Goal: Task Accomplishment & Management: Use online tool/utility

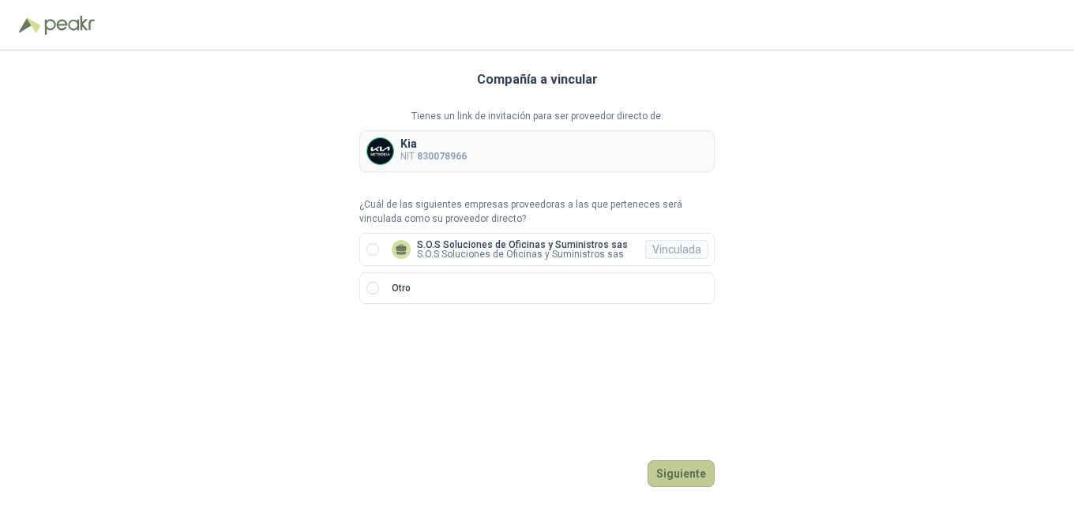
click at [701, 477] on button "Siguiente" at bounding box center [681, 474] width 67 height 27
click at [583, 244] on p "S.O.S Soluciones de Oficinas y Suministros sas" at bounding box center [522, 244] width 211 height 9
click at [686, 476] on button "Ingresar" at bounding box center [683, 474] width 62 height 27
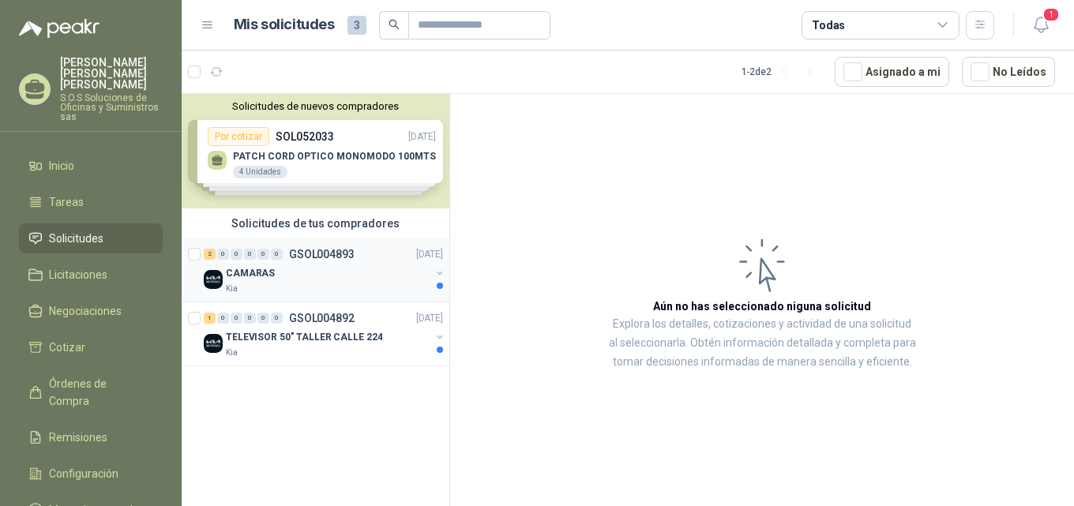
click at [272, 276] on div "CAMARAS" at bounding box center [328, 273] width 205 height 19
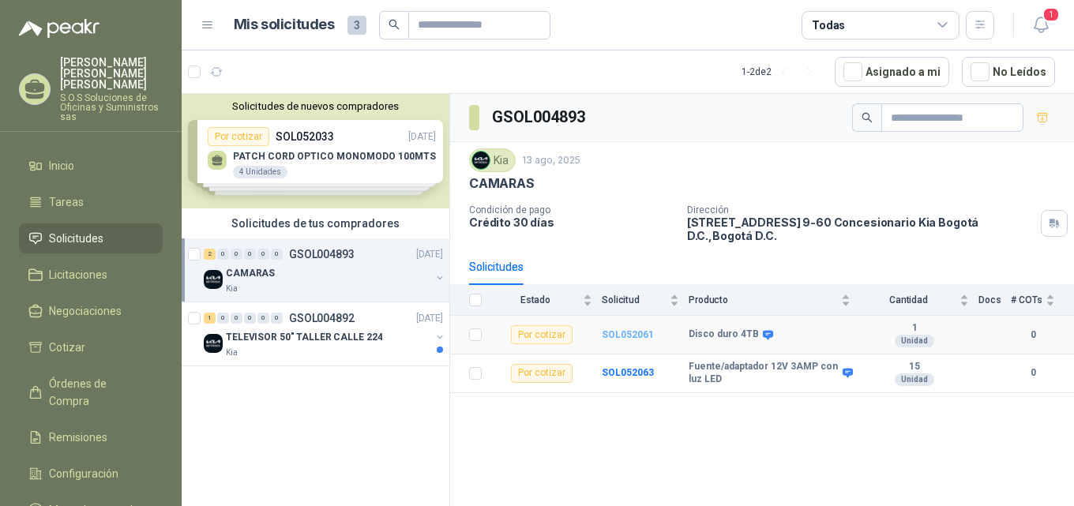
click at [623, 329] on b "SOL052061" at bounding box center [628, 334] width 52 height 11
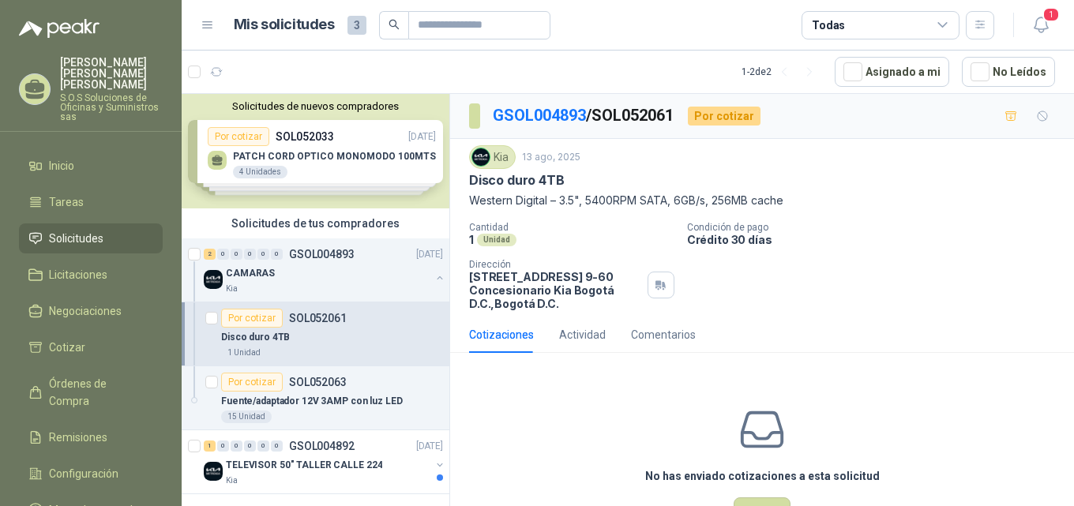
click at [511, 336] on div "Cotizaciones" at bounding box center [501, 334] width 65 height 17
click at [78, 339] on span "Cotizar" at bounding box center [67, 347] width 36 height 17
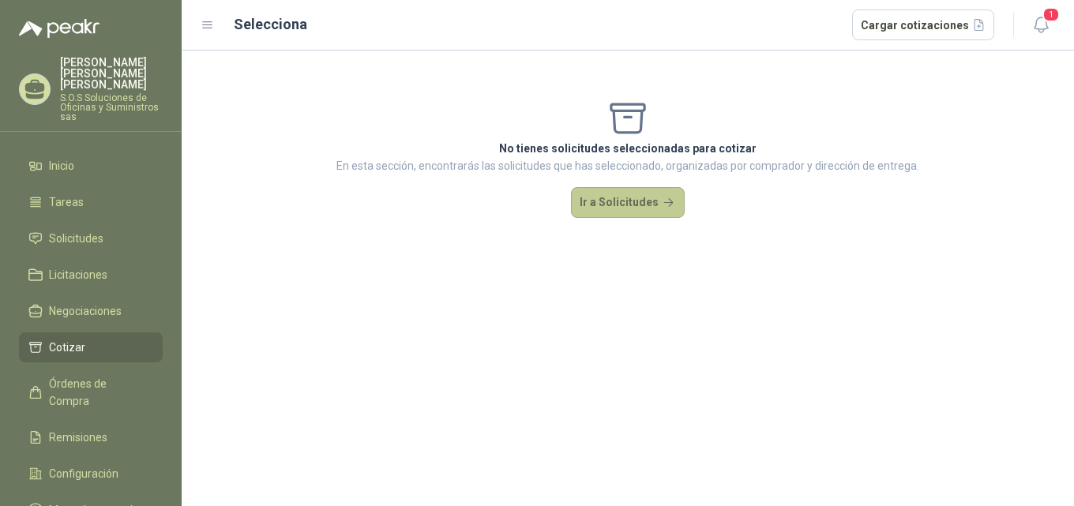
click at [634, 205] on button "Ir a Solicitudes" at bounding box center [628, 203] width 114 height 32
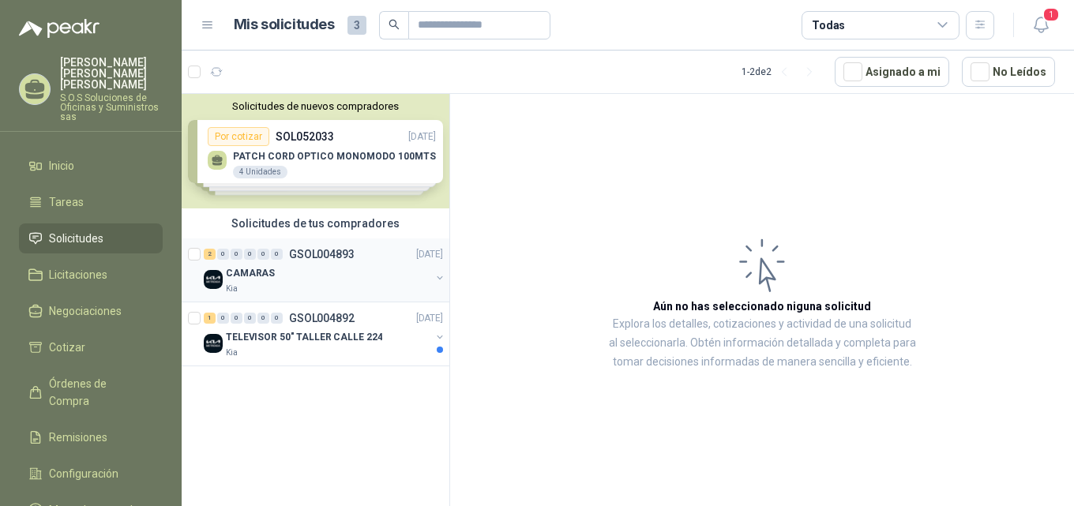
click at [266, 274] on p "CAMARAS" at bounding box center [250, 273] width 49 height 15
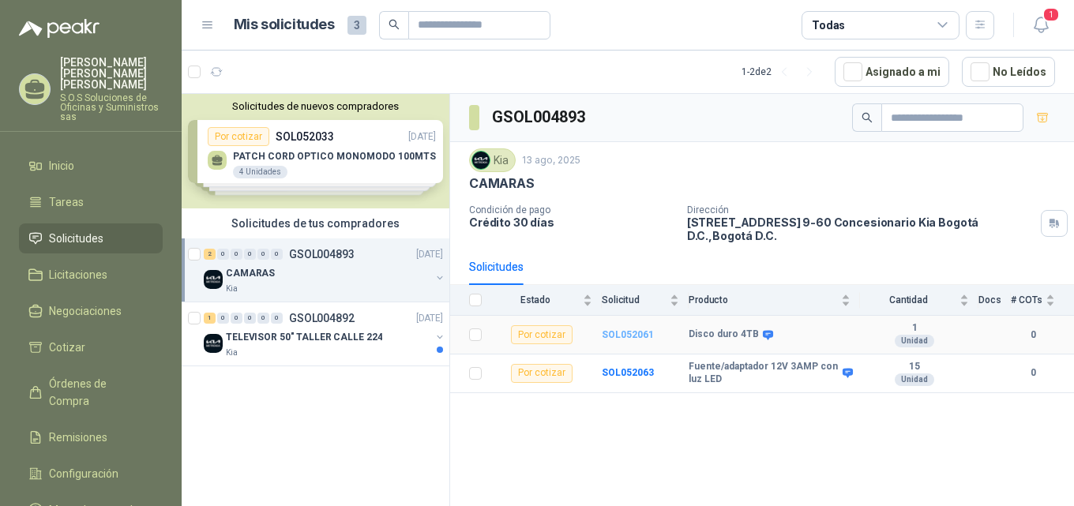
click at [639, 329] on b "SOL052061" at bounding box center [628, 334] width 52 height 11
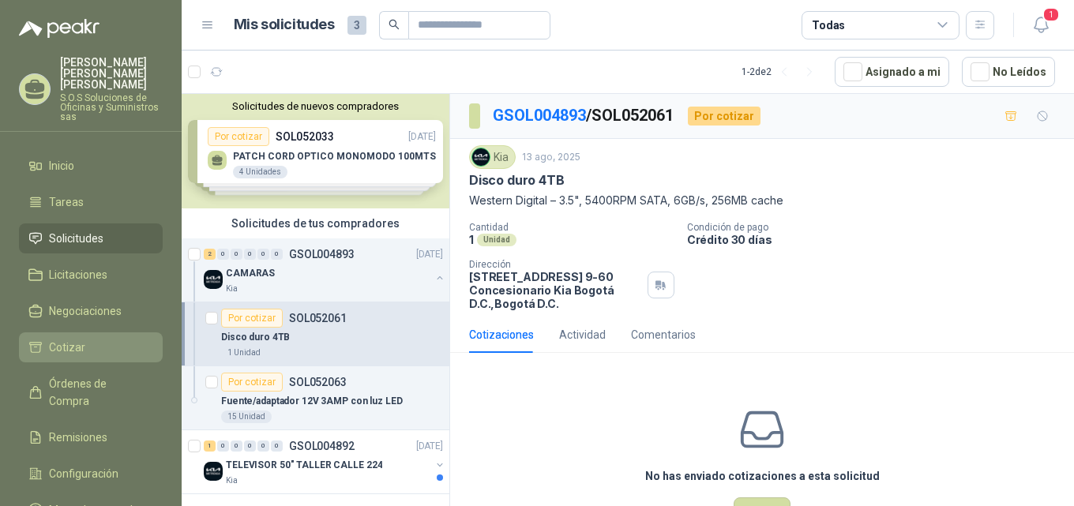
click at [92, 339] on li "Cotizar" at bounding box center [90, 347] width 125 height 17
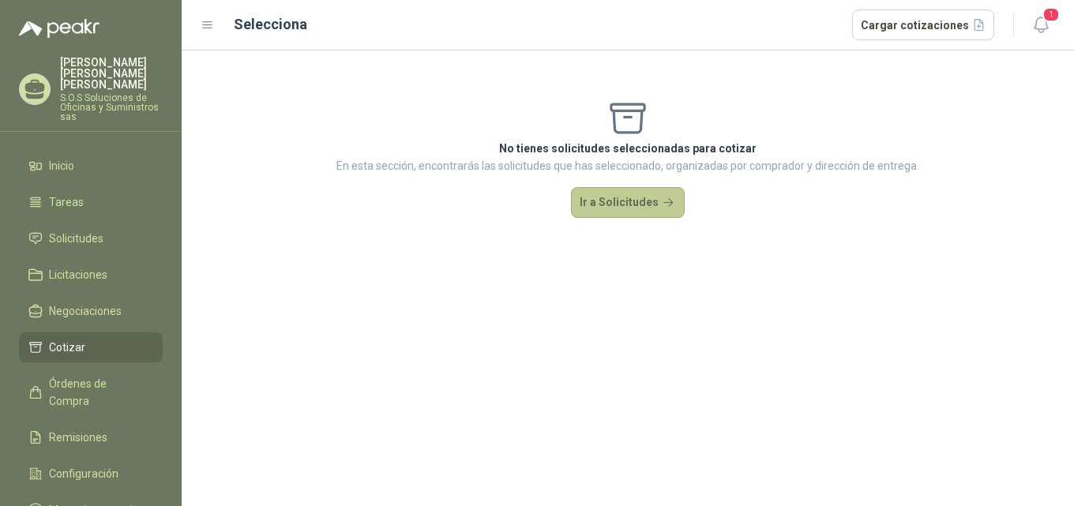
click at [646, 205] on button "Ir a Solicitudes" at bounding box center [628, 203] width 114 height 32
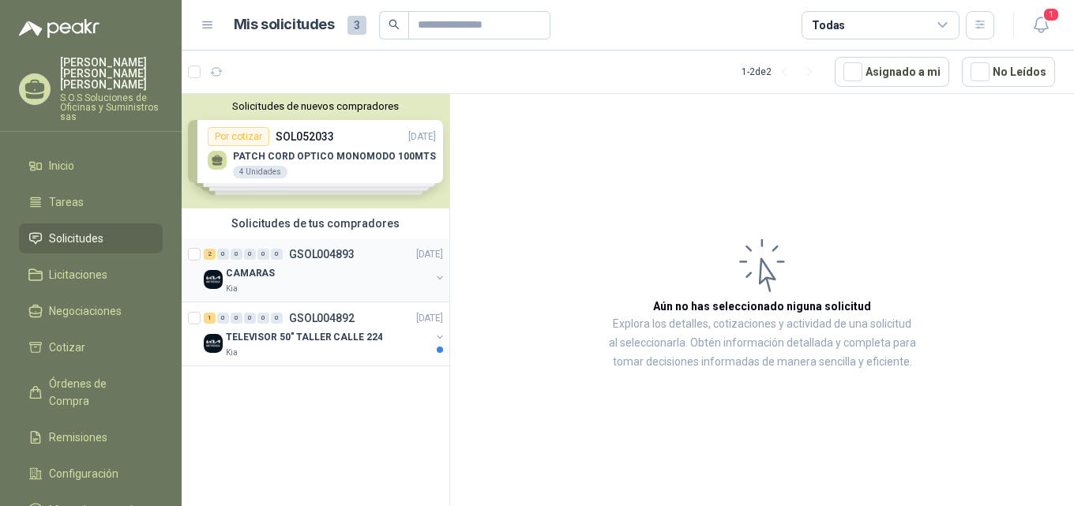
click at [314, 254] on p "GSOL004893" at bounding box center [322, 254] width 66 height 11
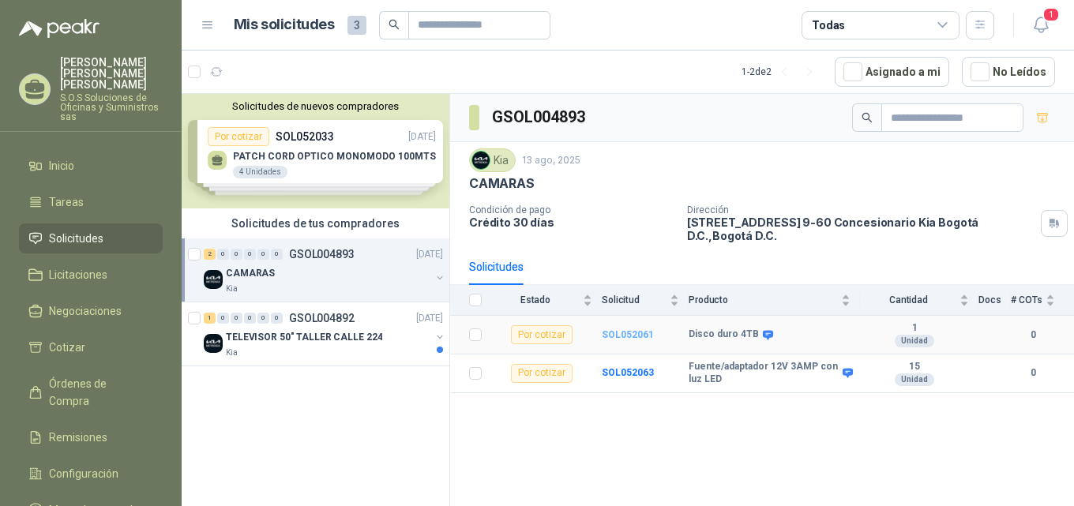
click at [630, 329] on b "SOL052061" at bounding box center [628, 334] width 52 height 11
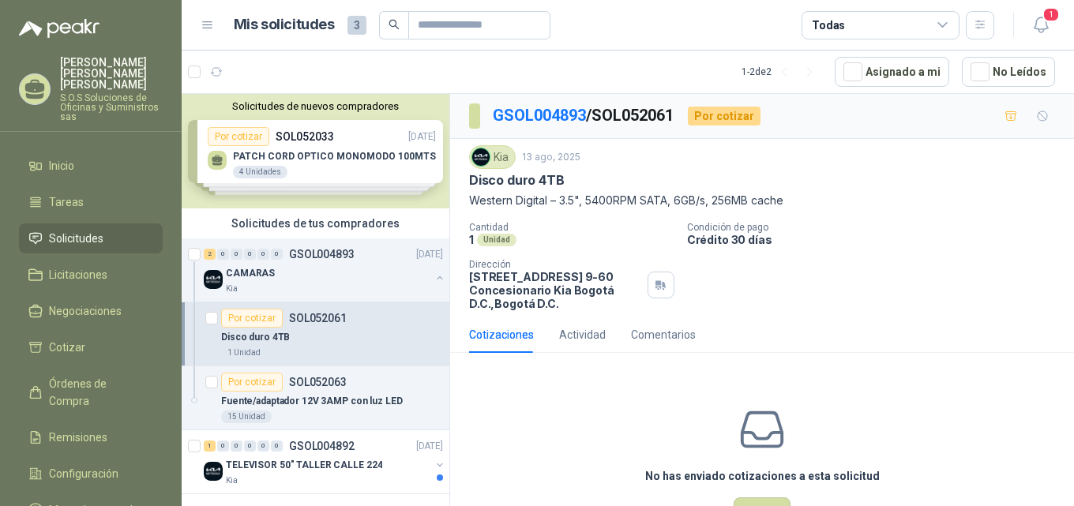
scroll to position [56, 0]
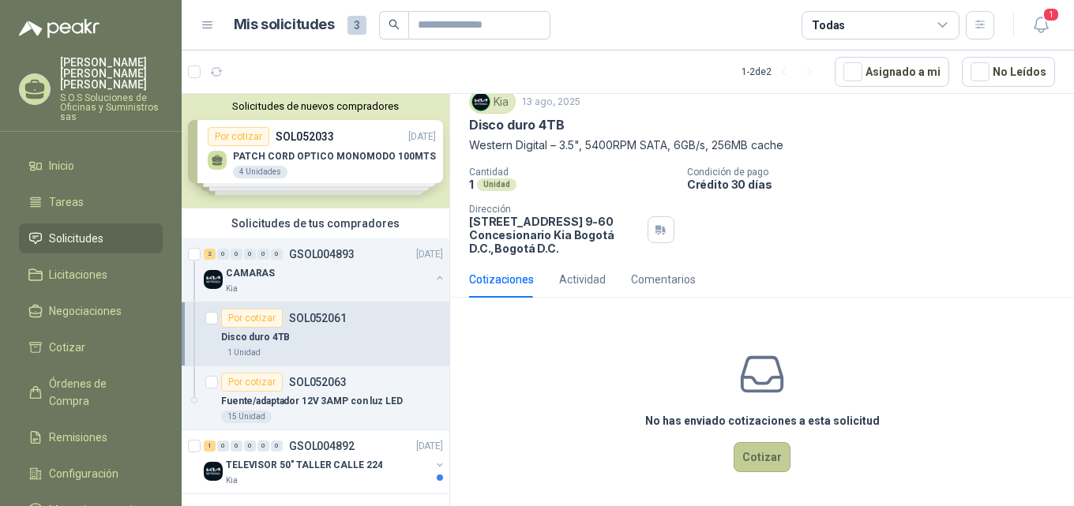
click at [770, 453] on button "Cotizar" at bounding box center [762, 457] width 57 height 30
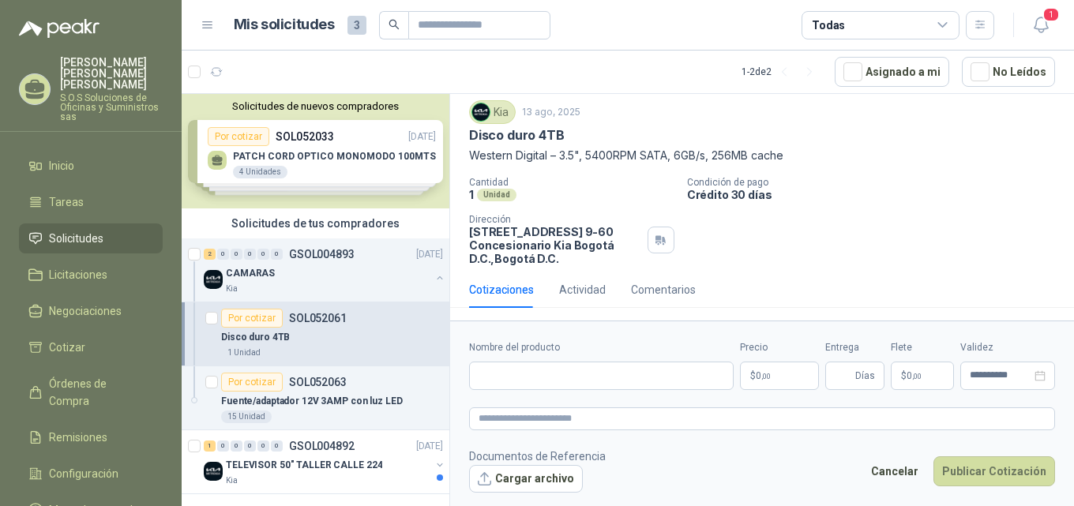
scroll to position [45, 0]
click at [547, 483] on button "Cargar archivo" at bounding box center [526, 479] width 114 height 28
click at [106, 230] on li "Solicitudes" at bounding box center [90, 238] width 125 height 17
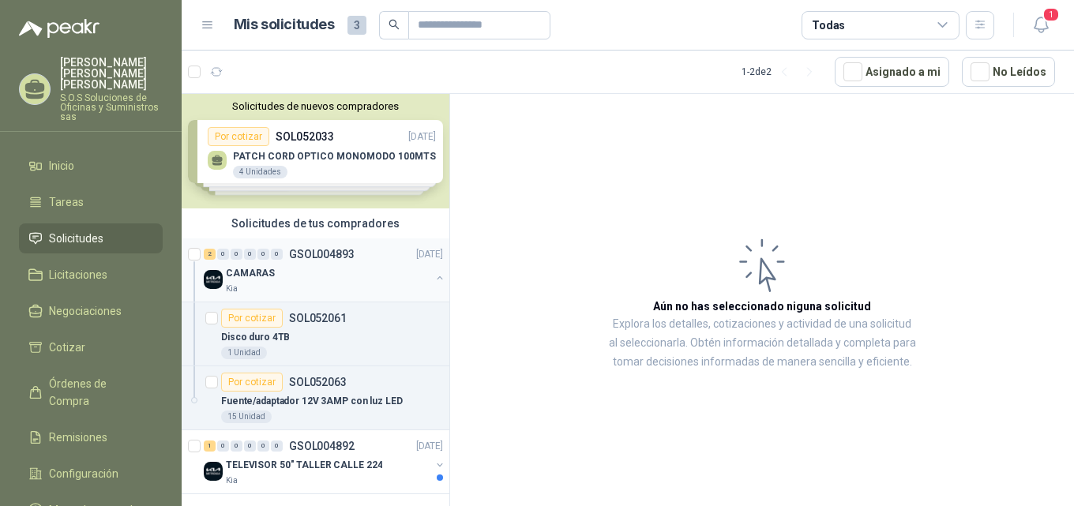
click at [254, 272] on p "CAMARAS" at bounding box center [250, 273] width 49 height 15
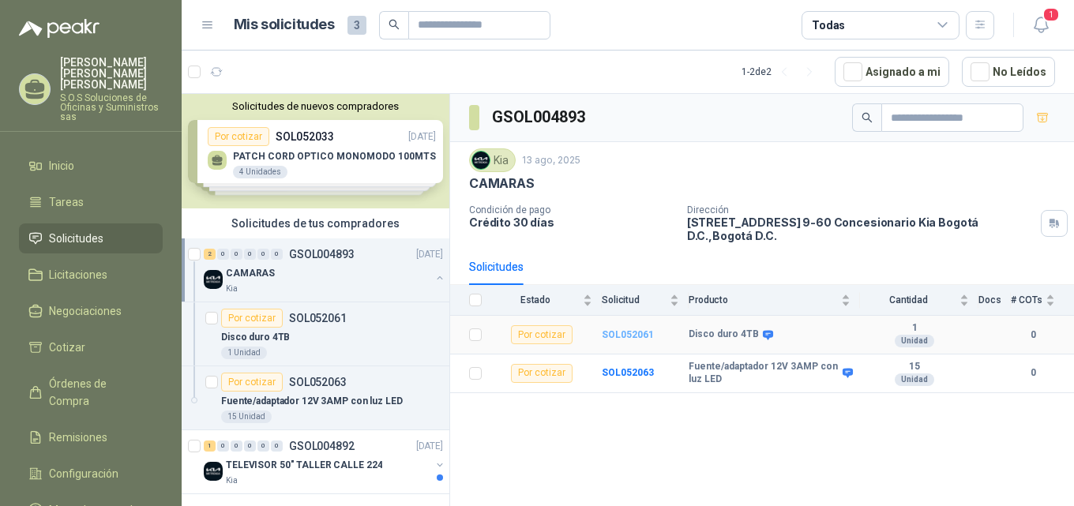
click at [630, 329] on b "SOL052061" at bounding box center [628, 334] width 52 height 11
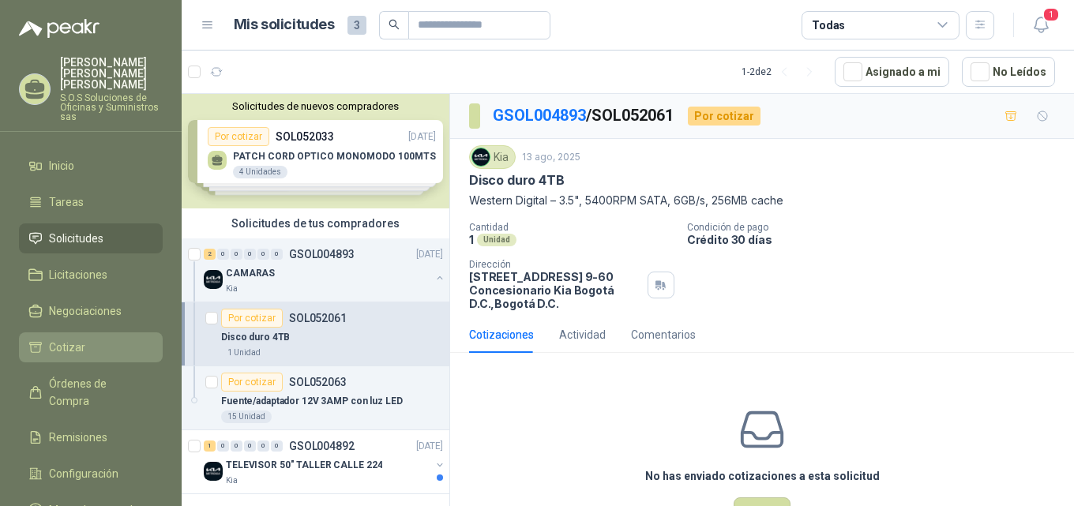
click at [70, 339] on span "Cotizar" at bounding box center [67, 347] width 36 height 17
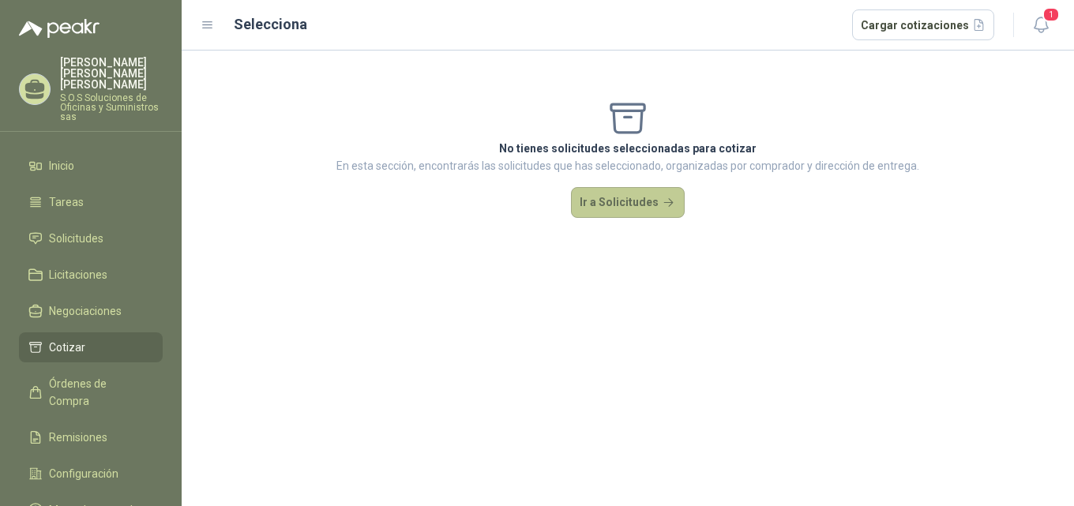
click at [621, 203] on button "Ir a Solicitudes" at bounding box center [628, 203] width 114 height 32
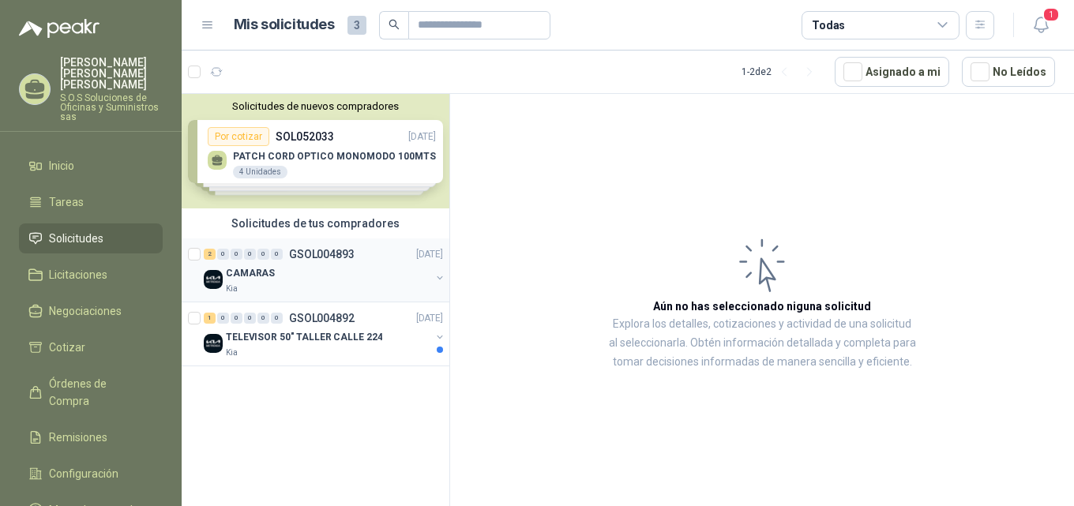
click at [333, 255] on p "GSOL004893" at bounding box center [322, 254] width 66 height 11
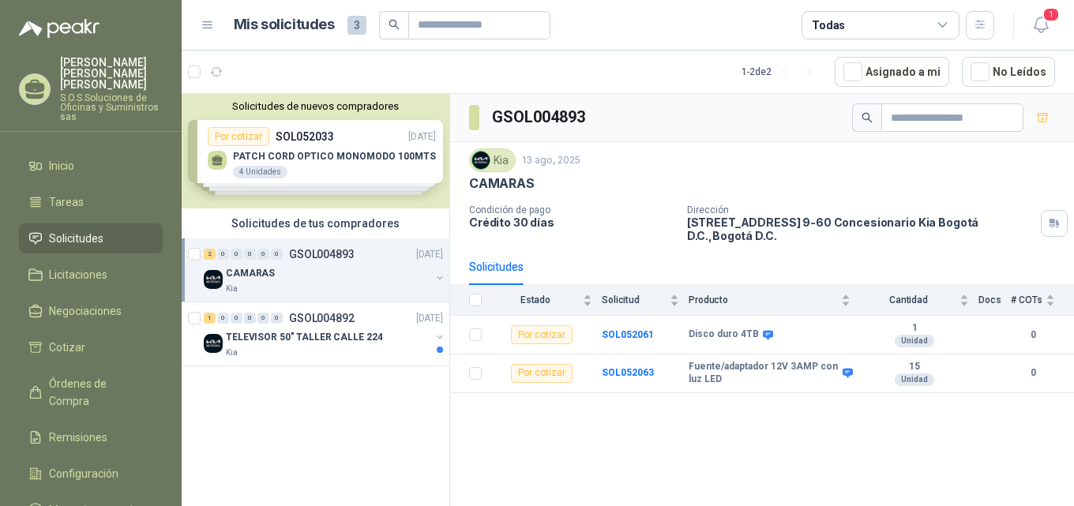
click at [263, 276] on p "CAMARAS" at bounding box center [250, 273] width 49 height 15
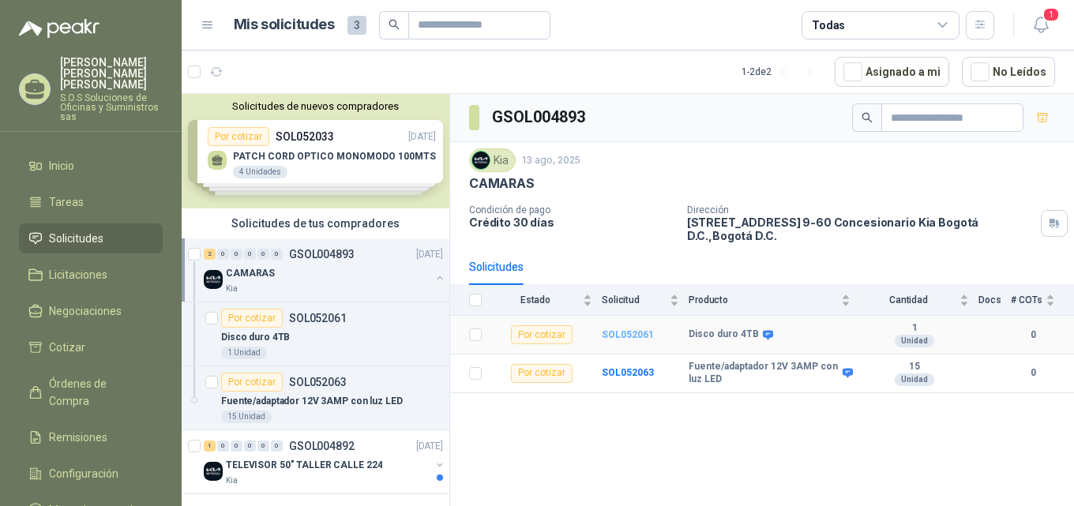
click at [646, 329] on b "SOL052061" at bounding box center [628, 334] width 52 height 11
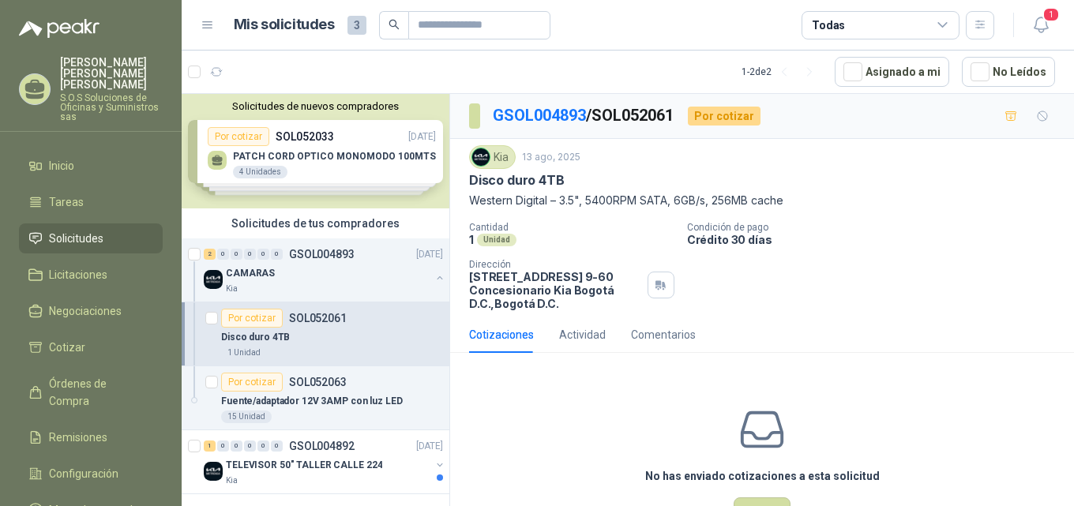
click at [274, 335] on p "Disco duro 4TB" at bounding box center [255, 337] width 69 height 15
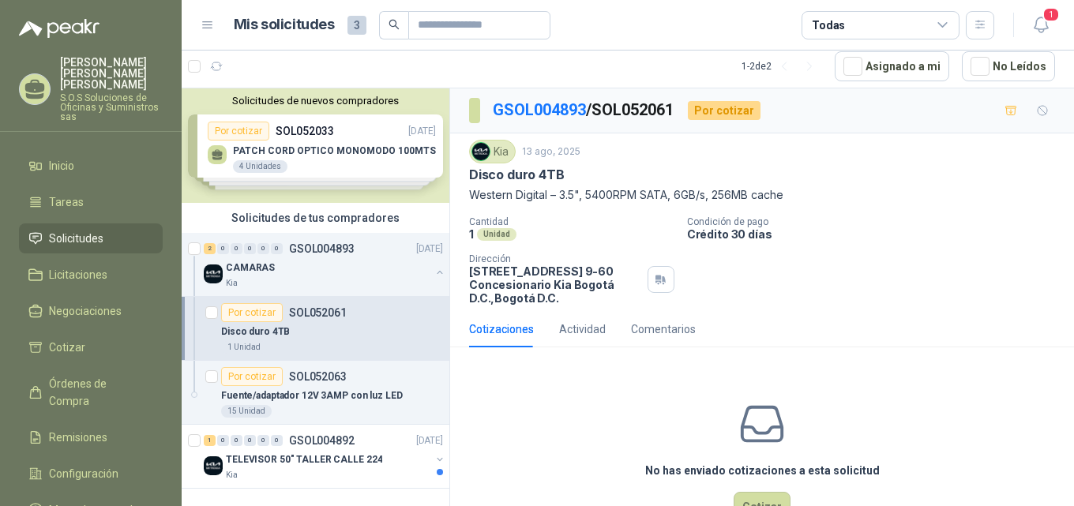
click at [274, 335] on p "Disco duro 4TB" at bounding box center [255, 332] width 69 height 15
click at [517, 331] on div "Cotizaciones" at bounding box center [501, 329] width 65 height 17
click at [517, 326] on div "Cotizaciones" at bounding box center [501, 329] width 65 height 17
click at [81, 339] on span "Cotizar" at bounding box center [67, 347] width 36 height 17
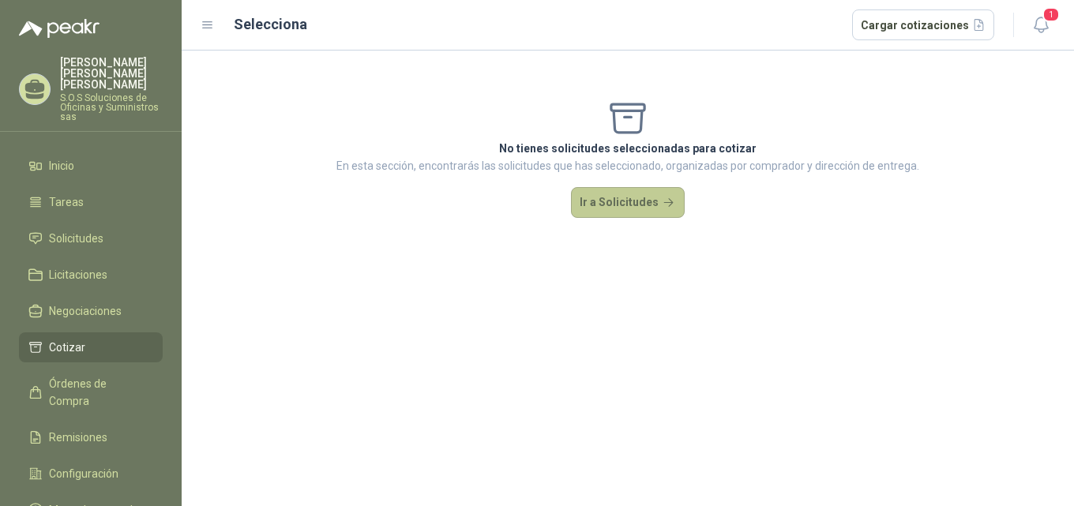
click at [636, 207] on button "Ir a Solicitudes" at bounding box center [628, 203] width 114 height 32
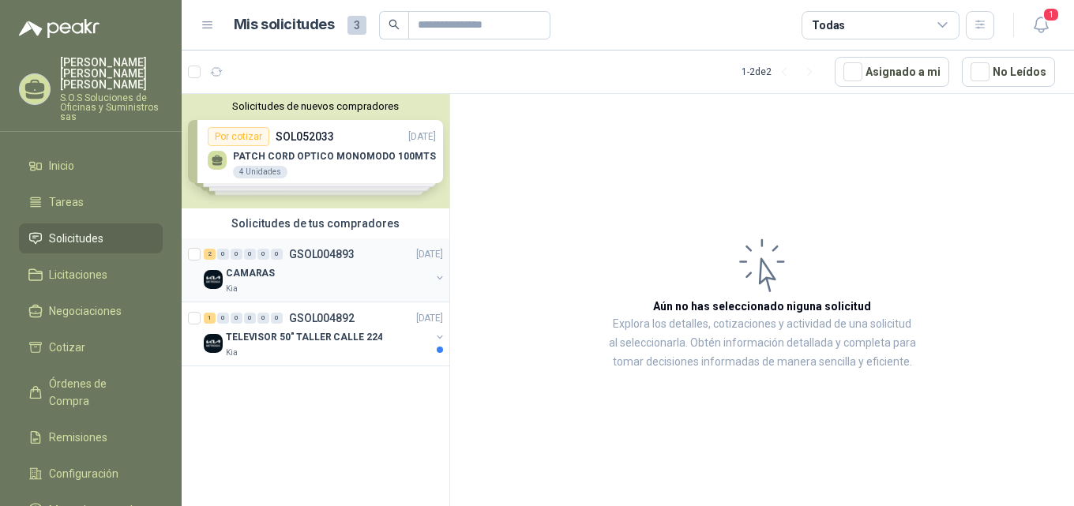
click at [255, 273] on p "CAMARAS" at bounding box center [250, 273] width 49 height 15
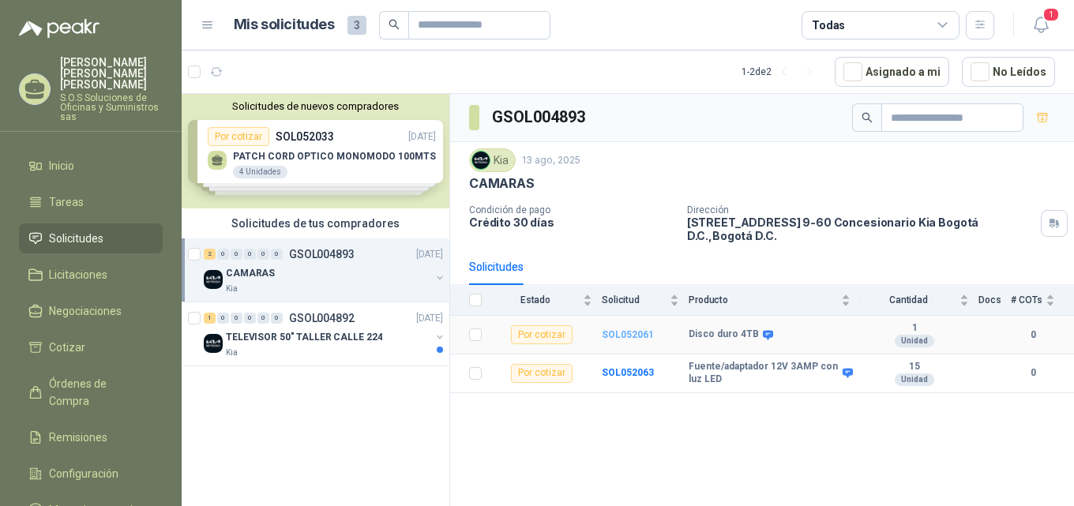
click at [629, 329] on b "SOL052061" at bounding box center [628, 334] width 52 height 11
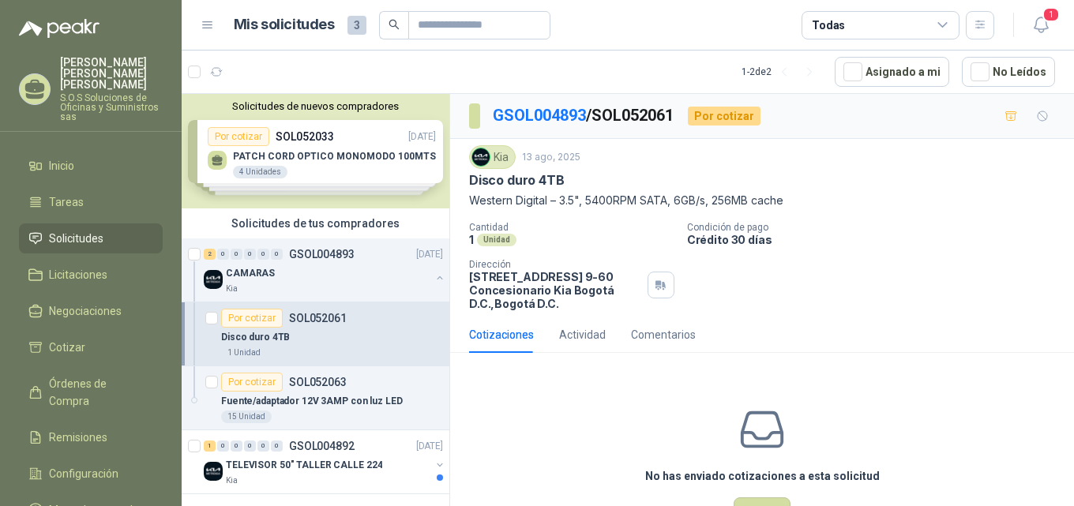
click at [525, 336] on div "Cotizaciones" at bounding box center [501, 334] width 65 height 17
click at [596, 336] on div "Actividad" at bounding box center [582, 334] width 47 height 17
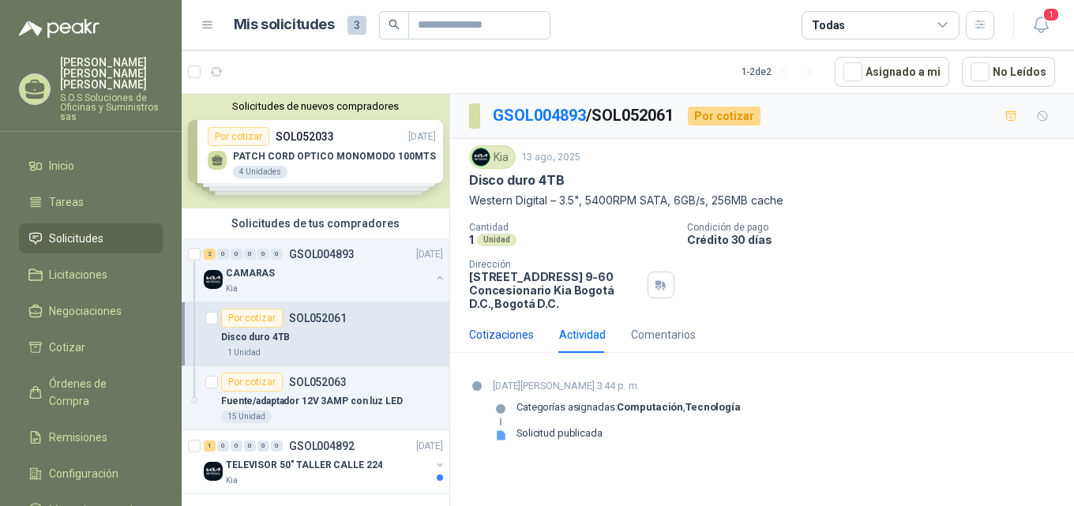
click at [508, 336] on div "Cotizaciones" at bounding box center [501, 334] width 65 height 17
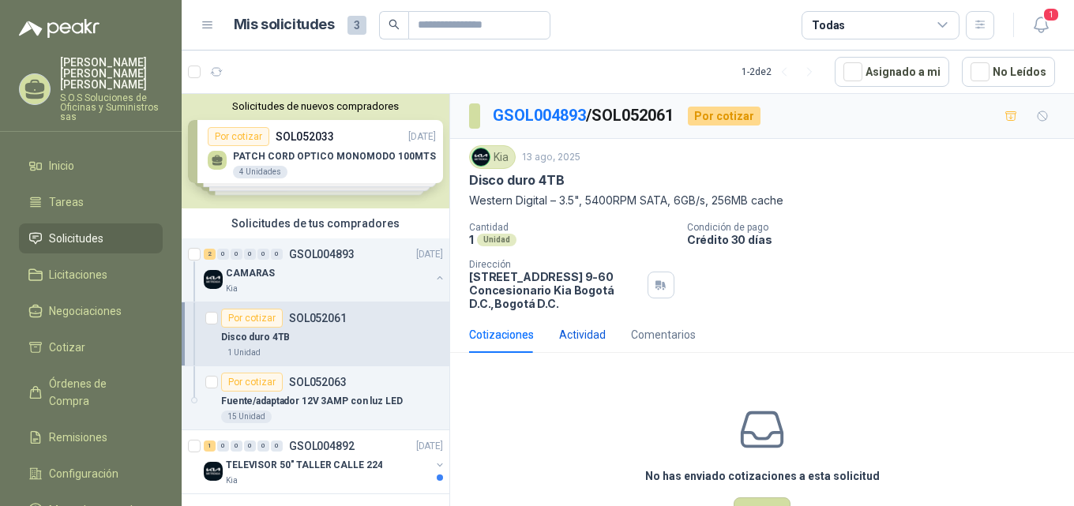
click at [596, 336] on div "Actividad" at bounding box center [582, 334] width 47 height 17
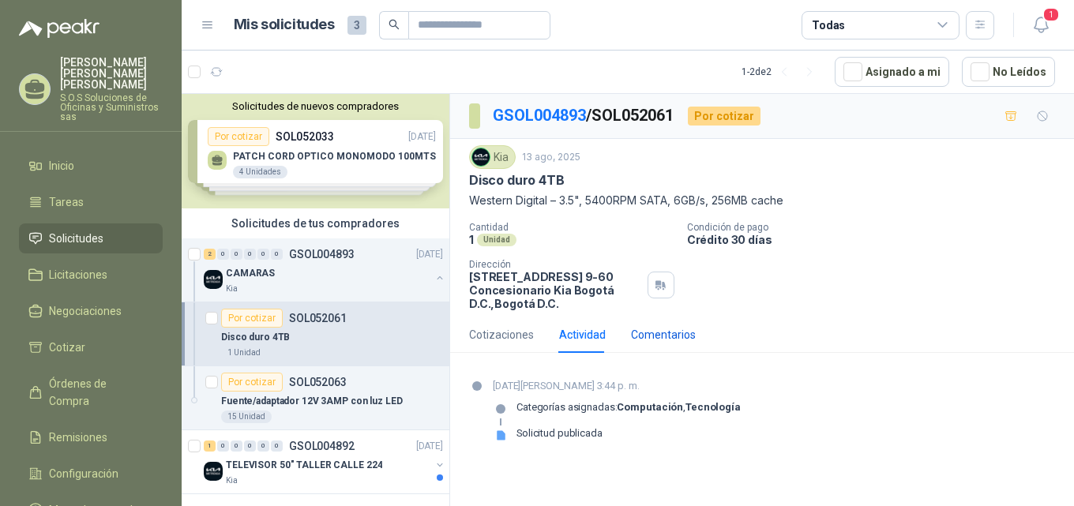
click at [646, 337] on div "Comentarios" at bounding box center [663, 334] width 65 height 17
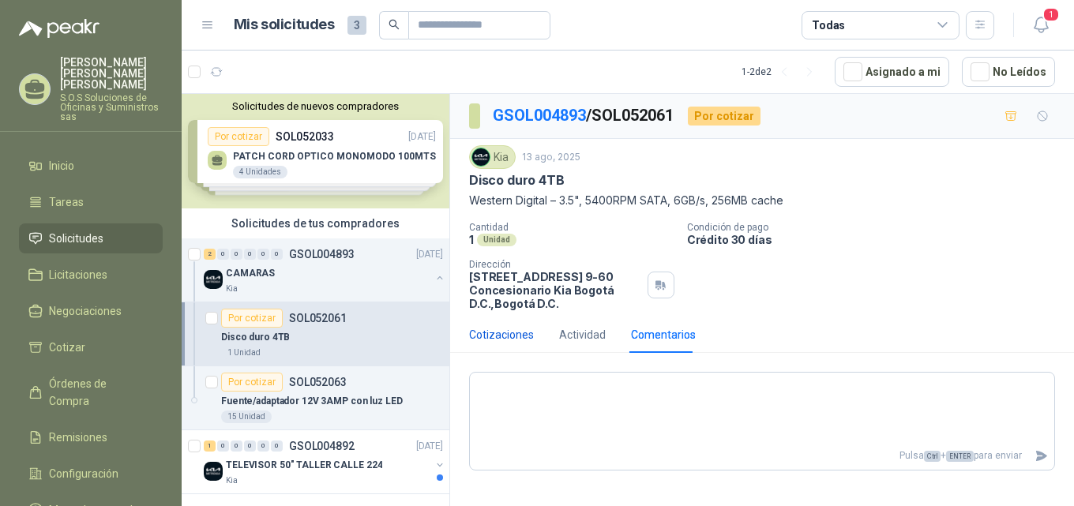
click at [498, 338] on div "Cotizaciones" at bounding box center [501, 334] width 65 height 17
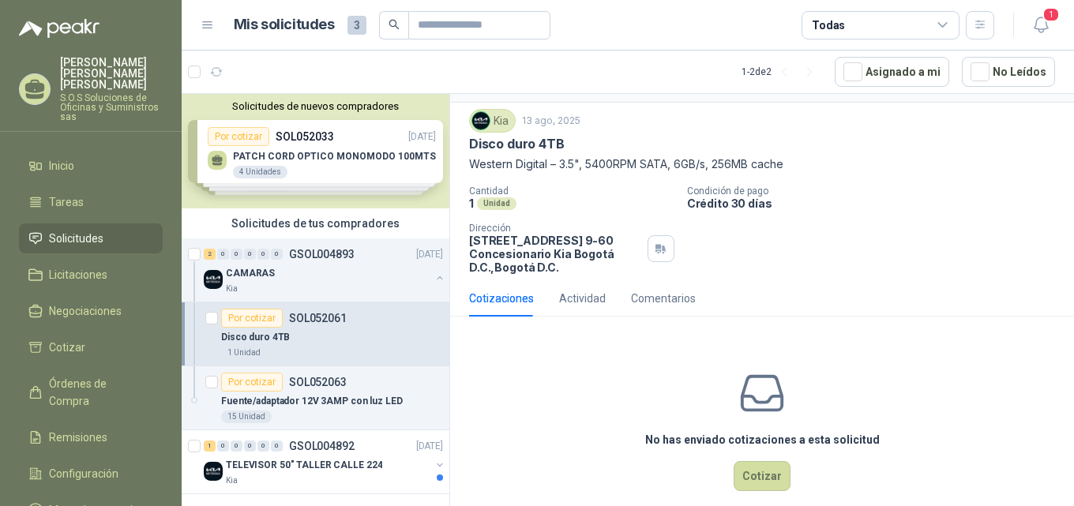
scroll to position [56, 0]
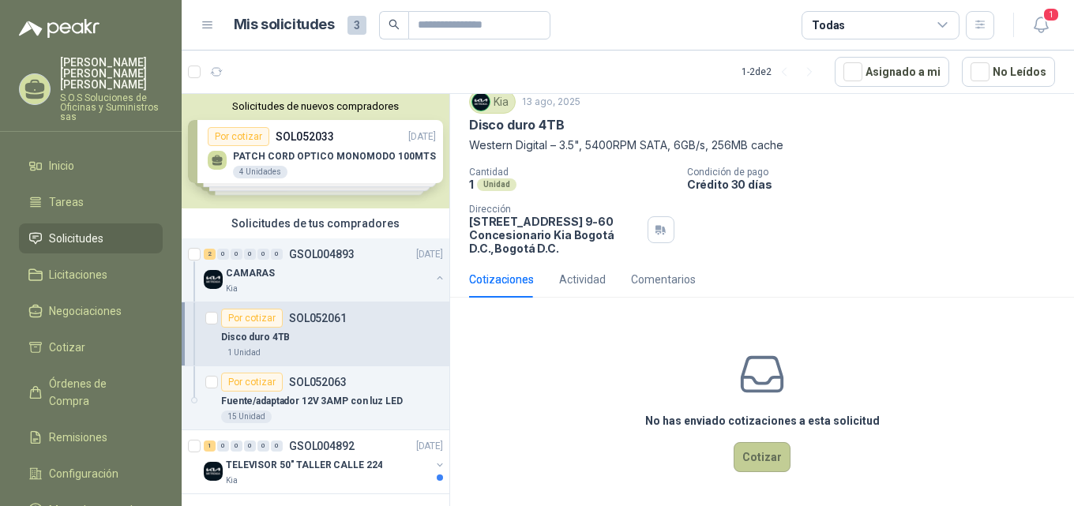
click at [760, 457] on button "Cotizar" at bounding box center [762, 457] width 57 height 30
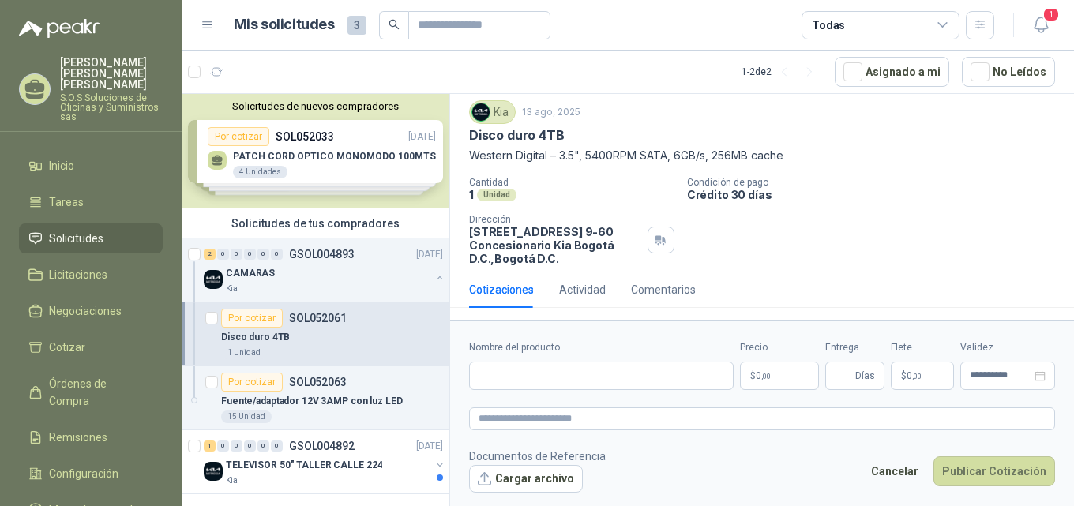
scroll to position [45, 0]
click at [76, 339] on span "Cotizar" at bounding box center [67, 347] width 36 height 17
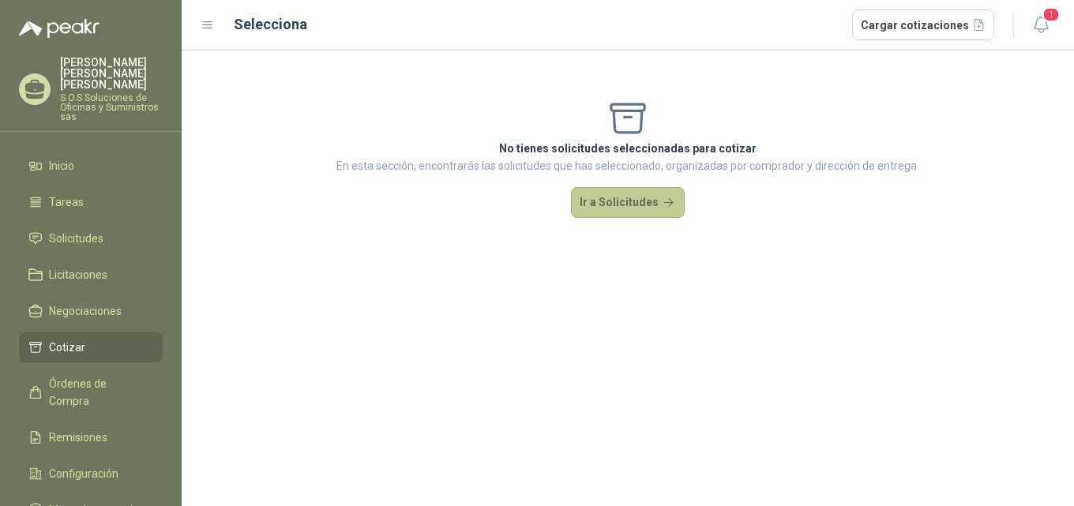
click at [624, 207] on button "Ir a Solicitudes" at bounding box center [628, 203] width 114 height 32
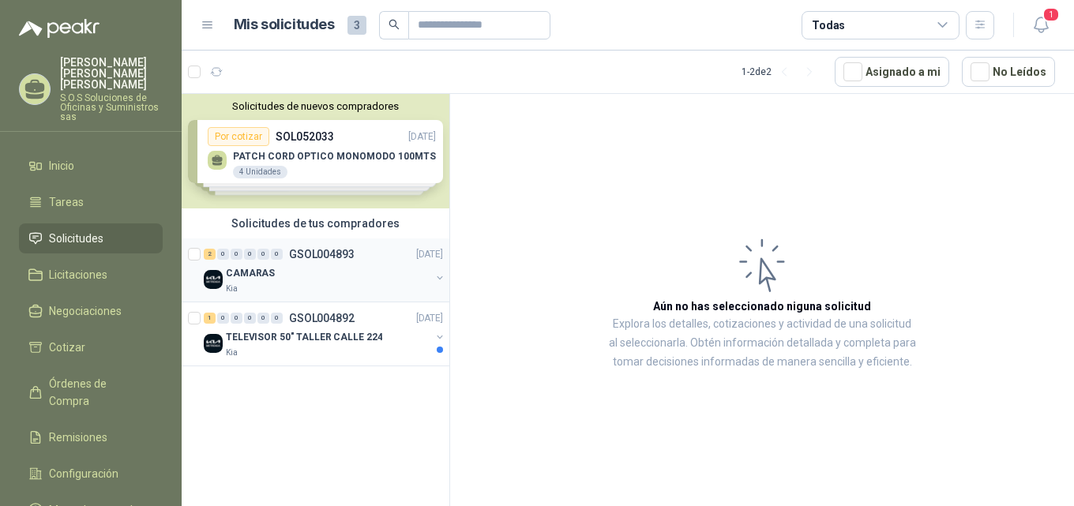
click at [254, 273] on p "CAMARAS" at bounding box center [250, 273] width 49 height 15
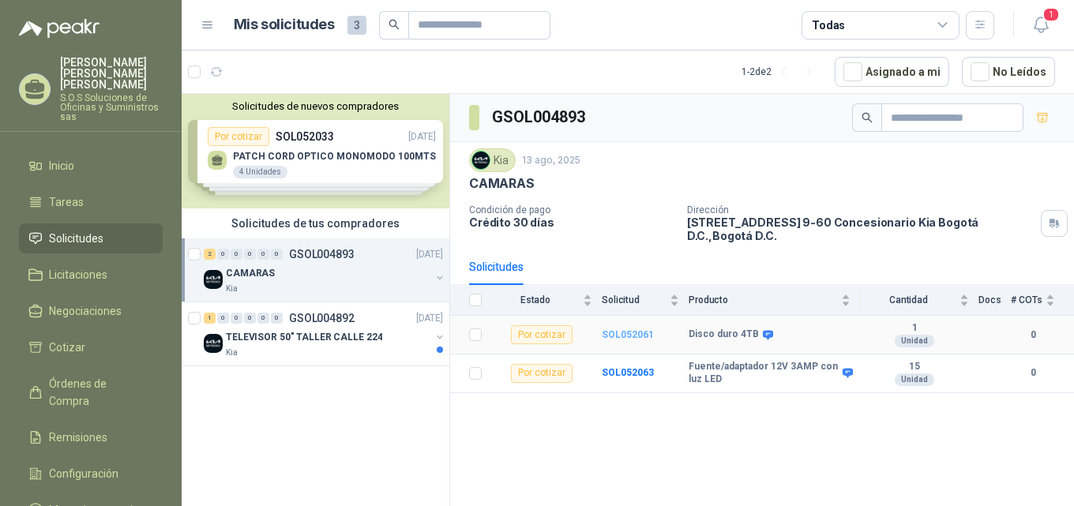
click at [618, 329] on b "SOL052061" at bounding box center [628, 334] width 52 height 11
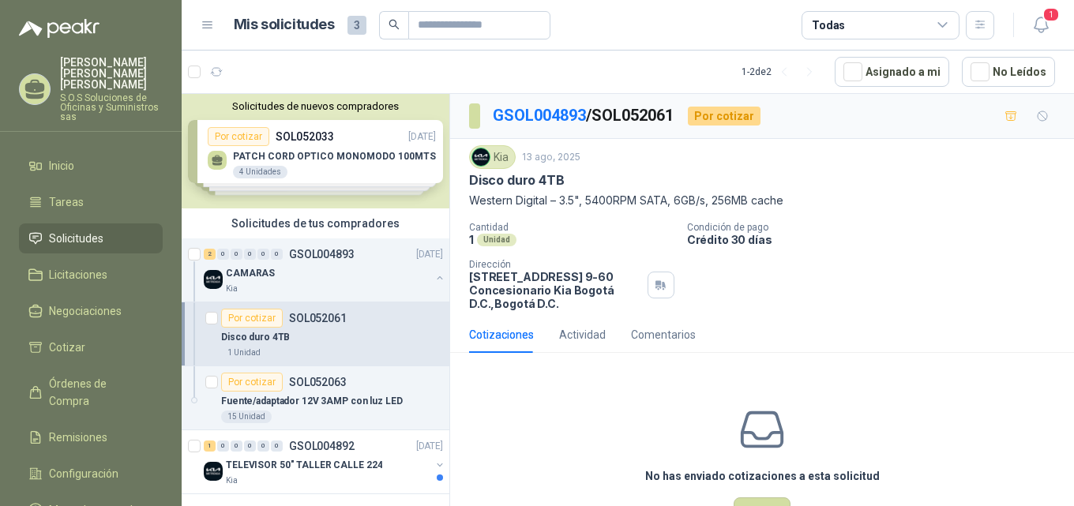
scroll to position [56, 0]
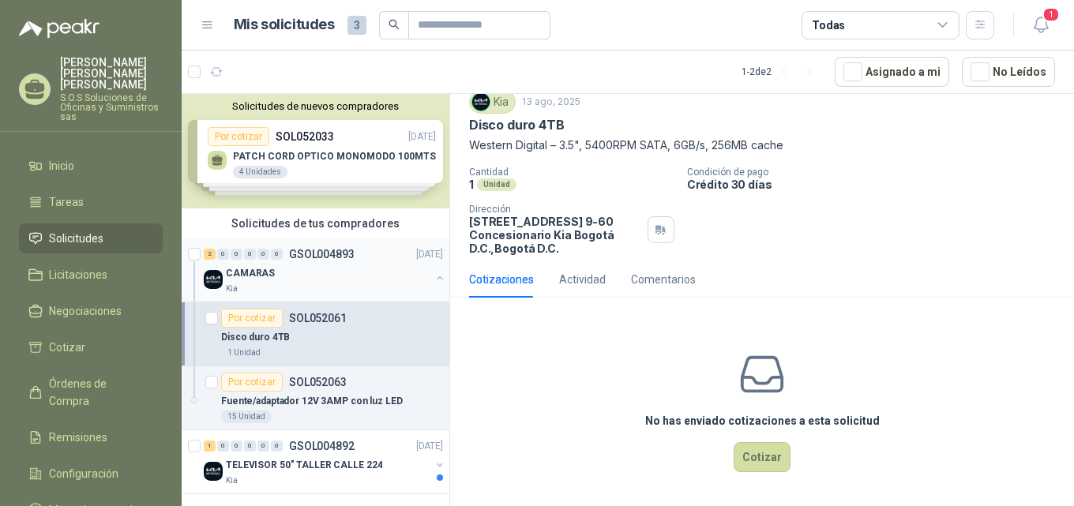
click at [262, 274] on p "CAMARAS" at bounding box center [250, 273] width 49 height 15
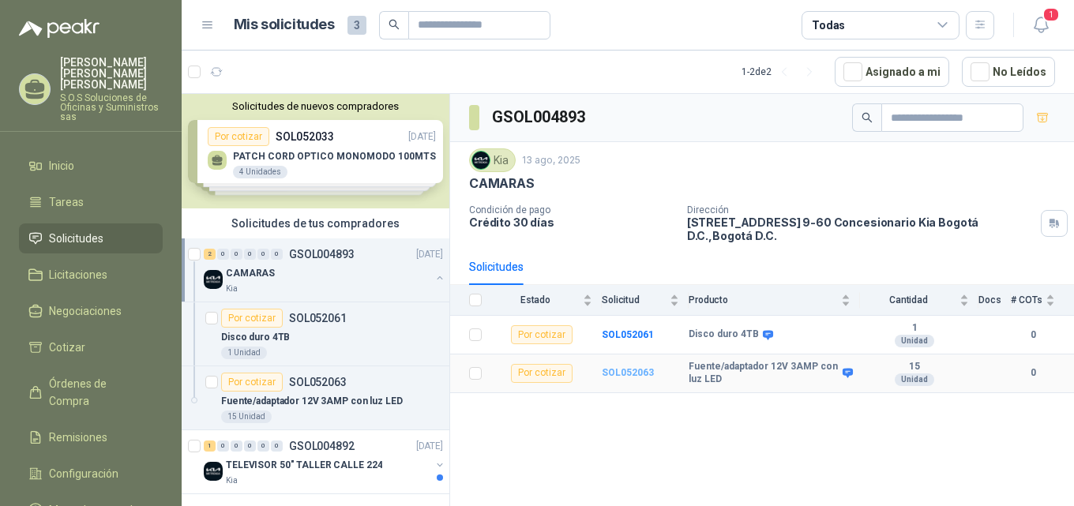
click at [639, 367] on b "SOL052063" at bounding box center [628, 372] width 52 height 11
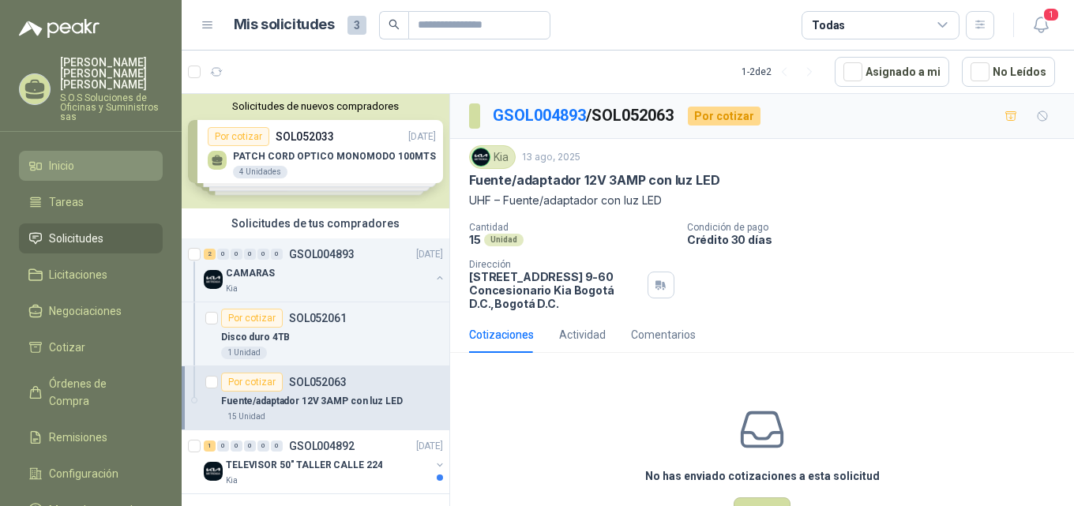
click at [96, 157] on li "Inicio" at bounding box center [90, 165] width 125 height 17
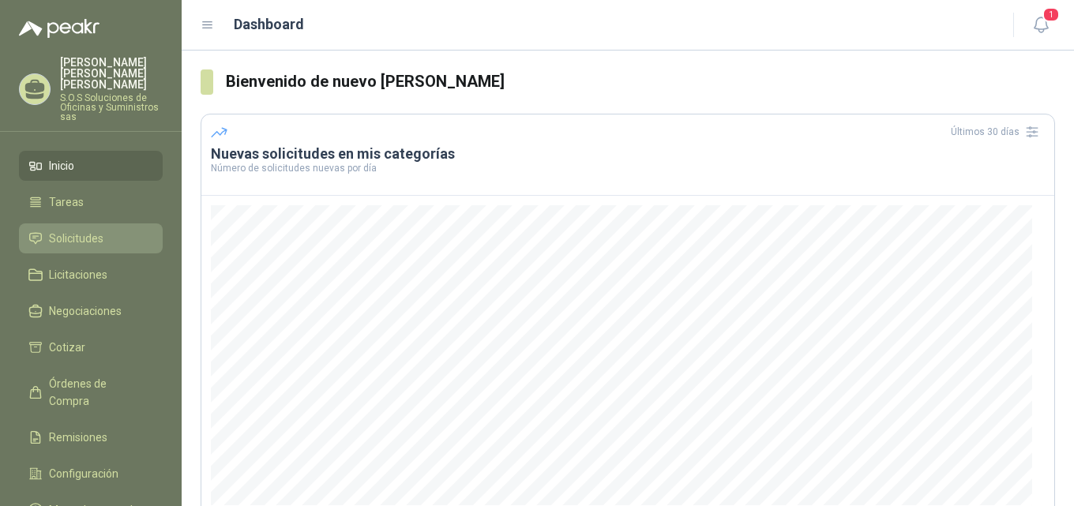
click at [112, 230] on li "Solicitudes" at bounding box center [90, 238] width 125 height 17
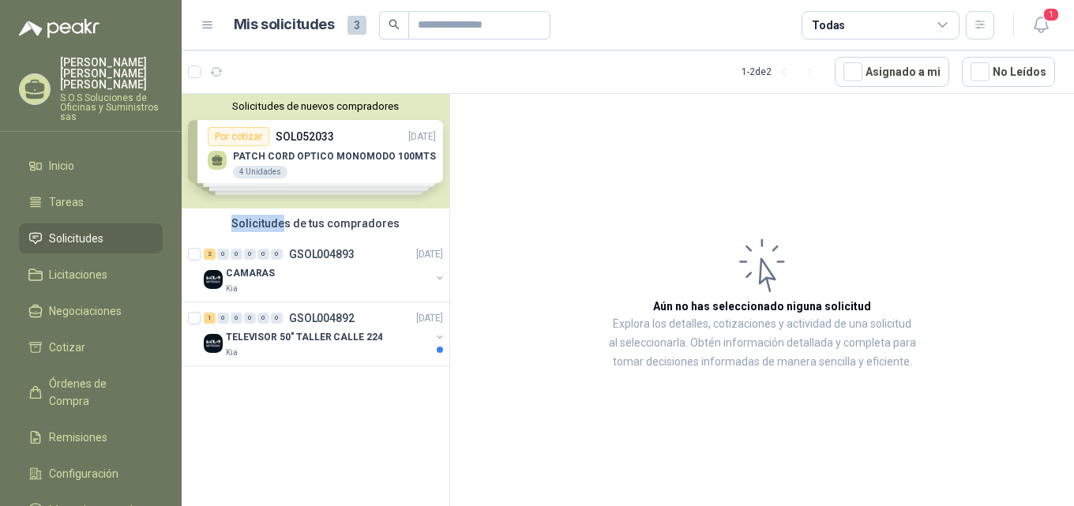
click at [288, 211] on div "Solicitudes de nuevos compradores Por cotizar SOL052033 [DATE] PATCH CORD OPTIC…" at bounding box center [316, 166] width 268 height 145
click at [372, 147] on div "Solicitudes de nuevos compradores Por cotizar SOL052033 [DATE] PATCH CORD OPTIC…" at bounding box center [316, 151] width 268 height 115
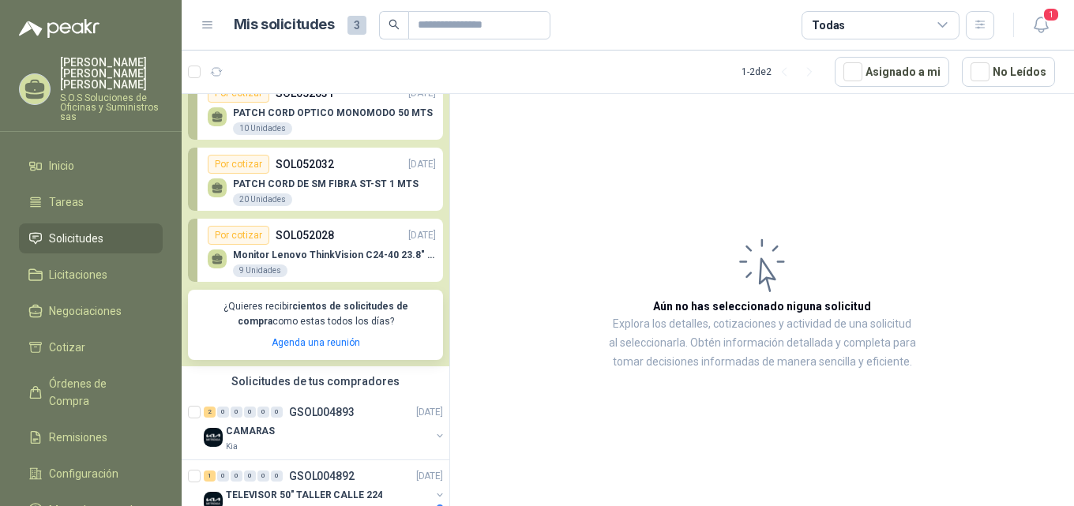
scroll to position [150, 0]
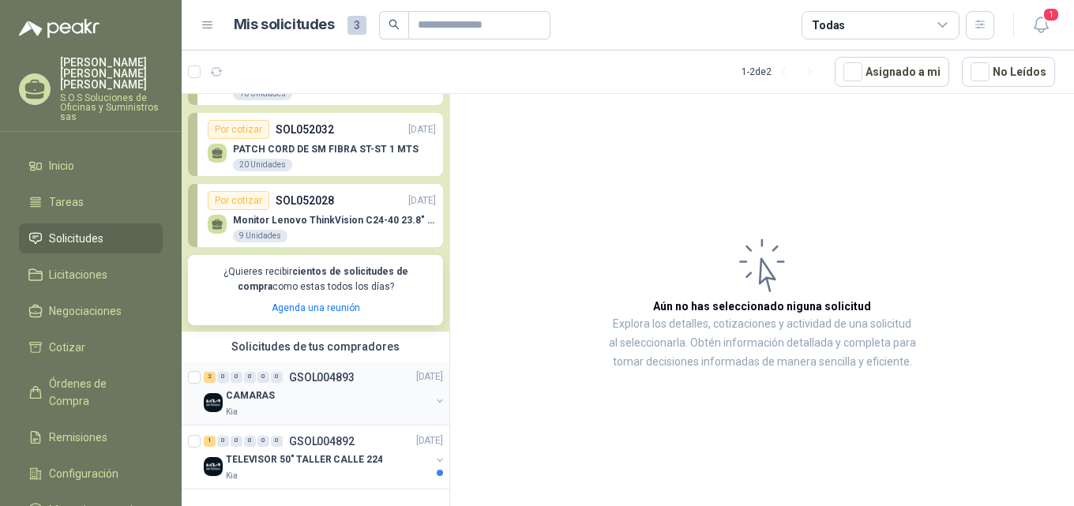
click at [253, 397] on p "CAMARAS" at bounding box center [250, 396] width 49 height 15
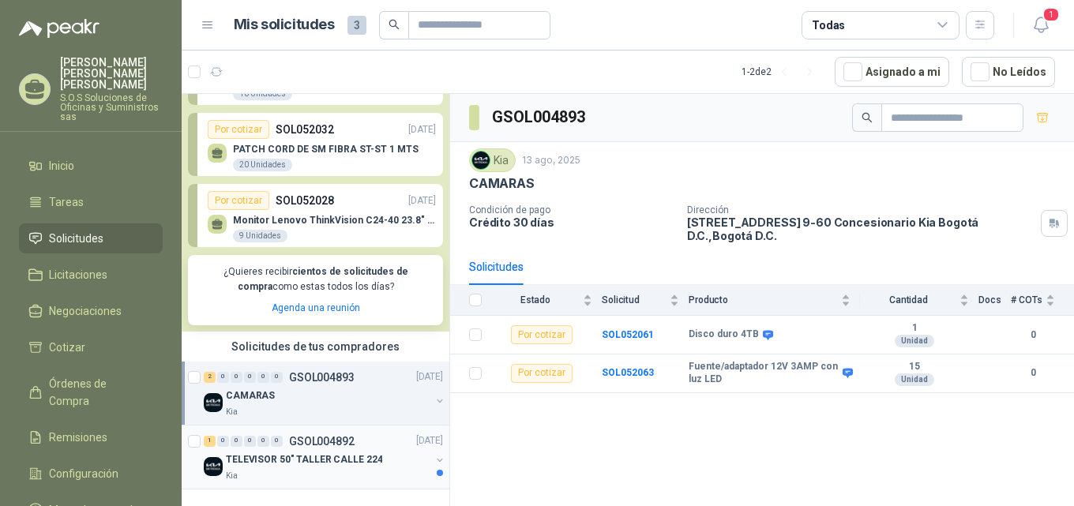
click at [318, 462] on p "TELEVISOR 50" TALLER CALLE 224" at bounding box center [304, 460] width 156 height 15
